Goal: Check status: Check status

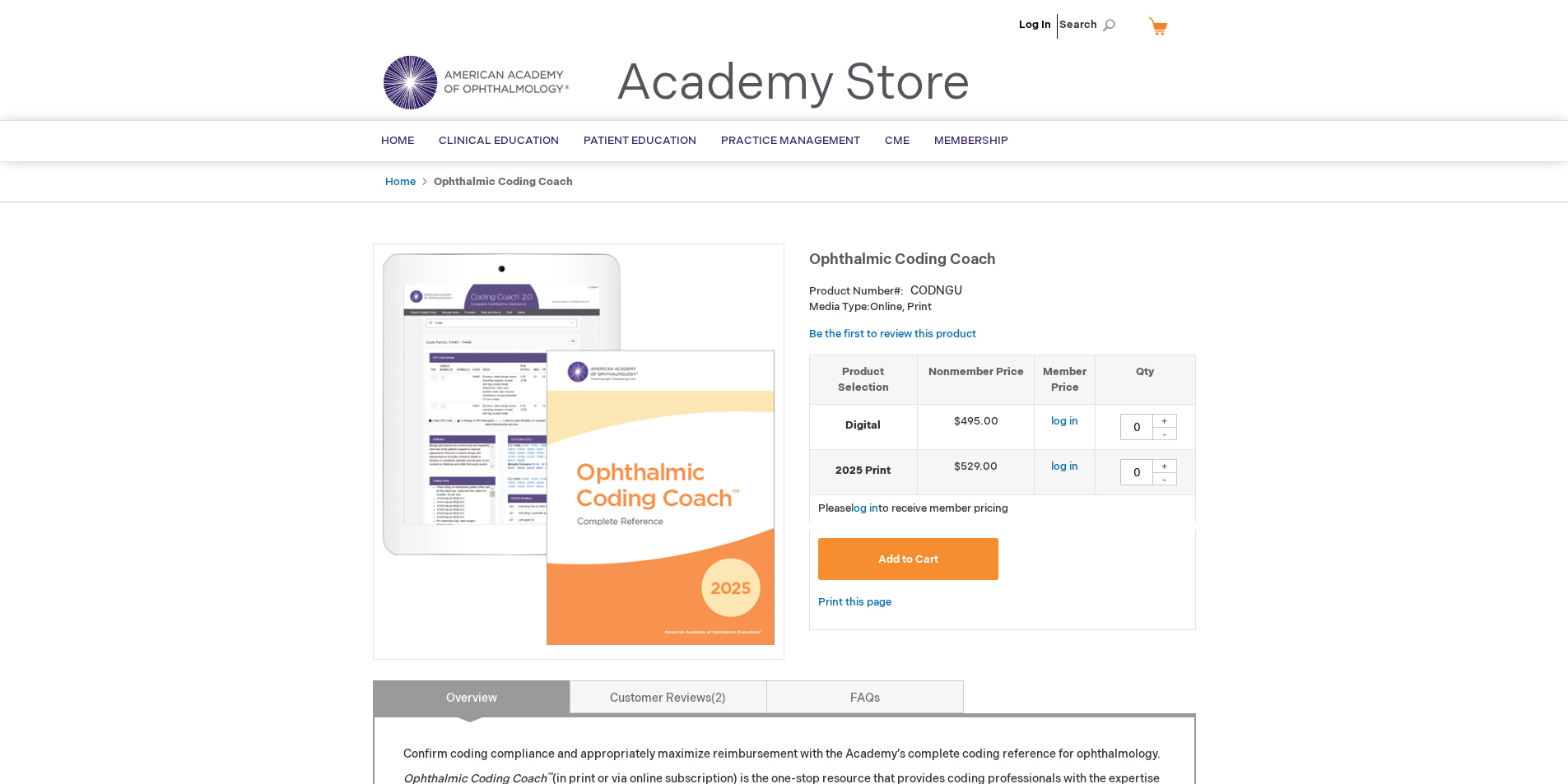
click at [863, 252] on span "Ophthalmic Coding Coach" at bounding box center [903, 259] width 187 height 17
click at [1037, 24] on link "Log In" at bounding box center [1036, 24] width 32 height 13
click at [767, 190] on ul "Home Ophthalmic Coding Coach" at bounding box center [784, 182] width 823 height 40
click at [958, 22] on span "[PERSON_NAME]" at bounding box center [954, 24] width 92 height 13
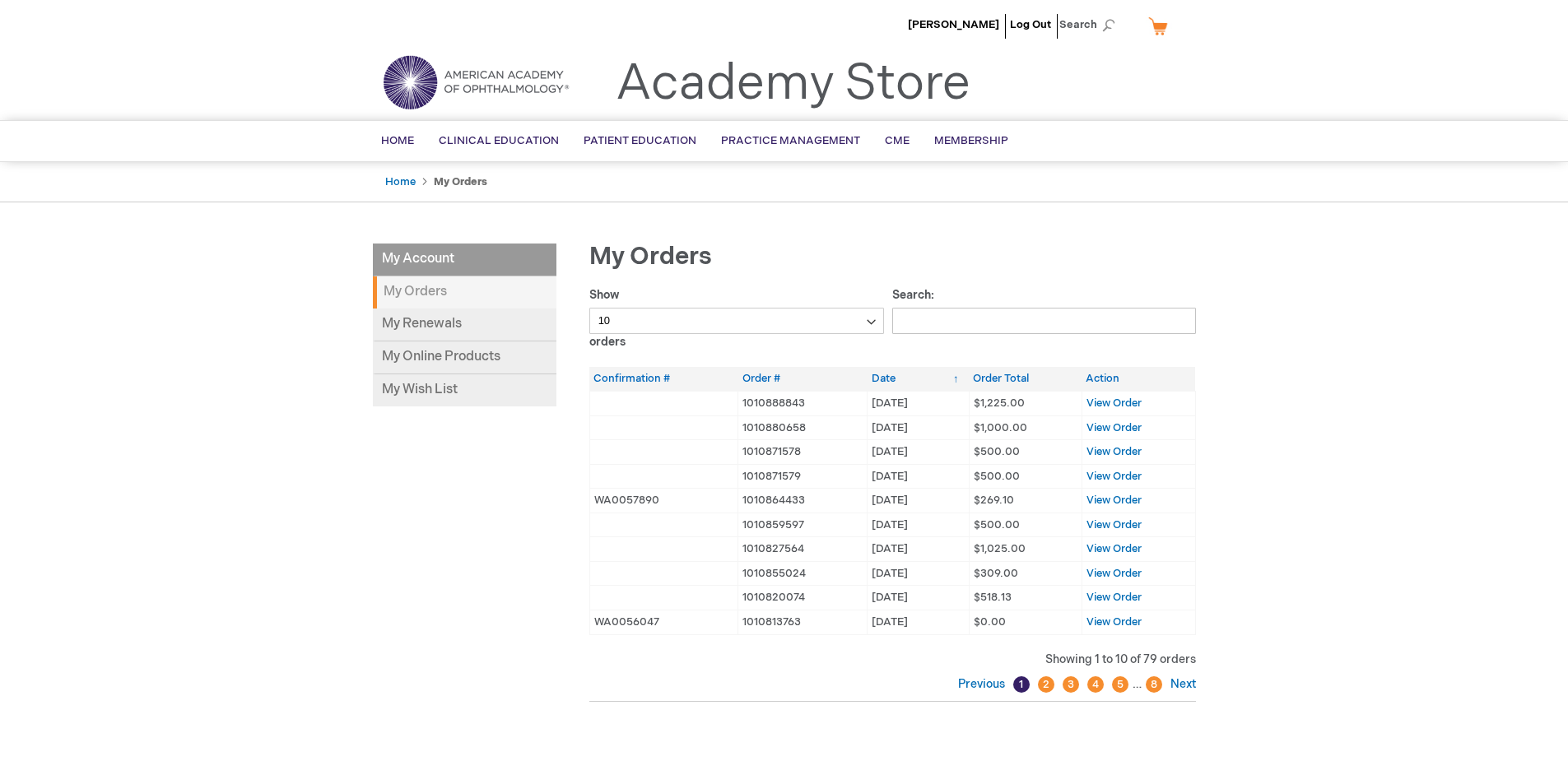
click at [777, 402] on td "1010888843" at bounding box center [803, 404] width 129 height 25
click at [494, 362] on link "My Online Products" at bounding box center [464, 358] width 184 height 33
click at [1104, 399] on span "View Order" at bounding box center [1114, 403] width 55 height 13
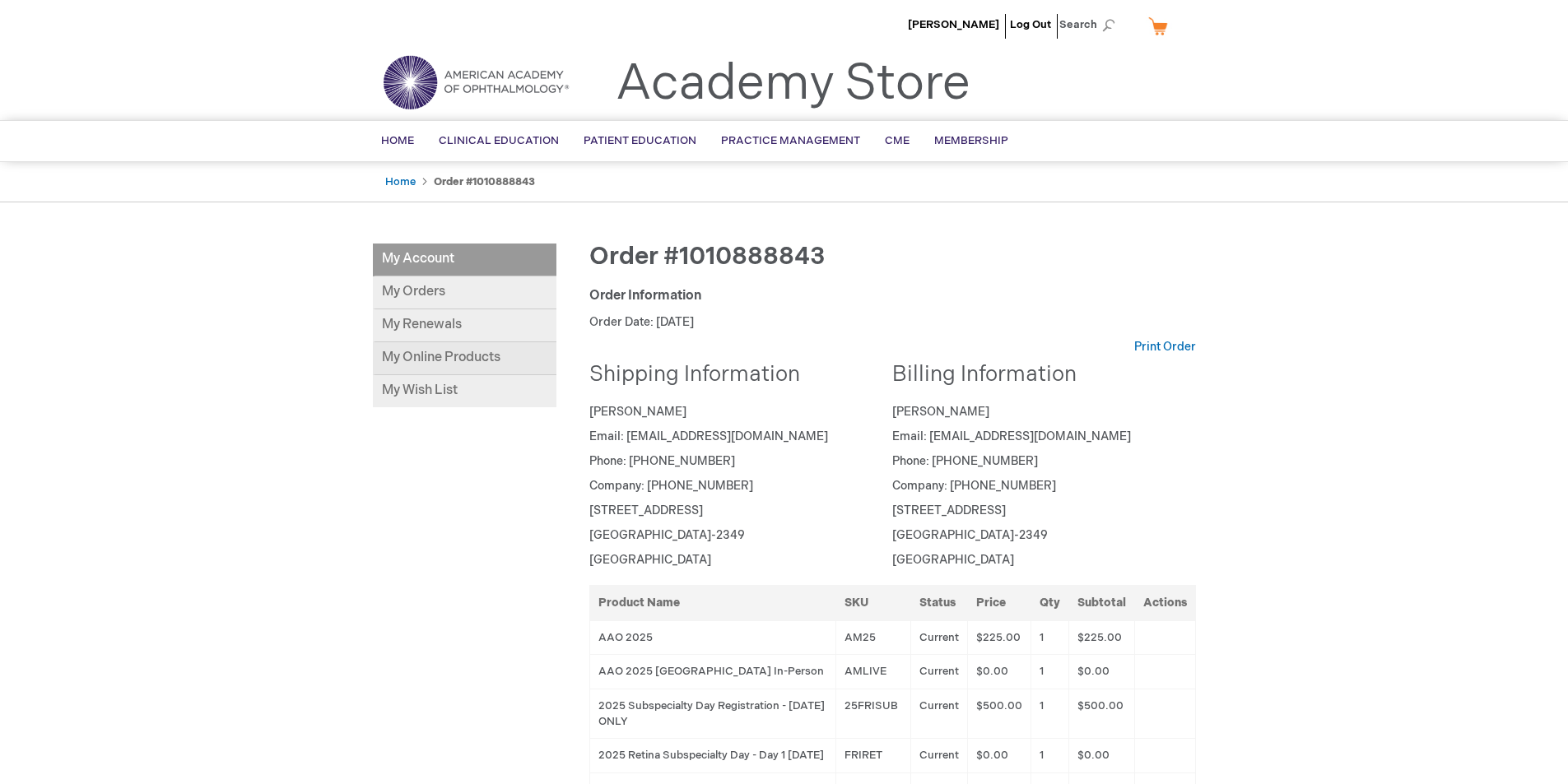
click at [431, 371] on link "My Online Products" at bounding box center [464, 359] width 184 height 33
